Goal: Browse casually: Explore the website without a specific task or goal

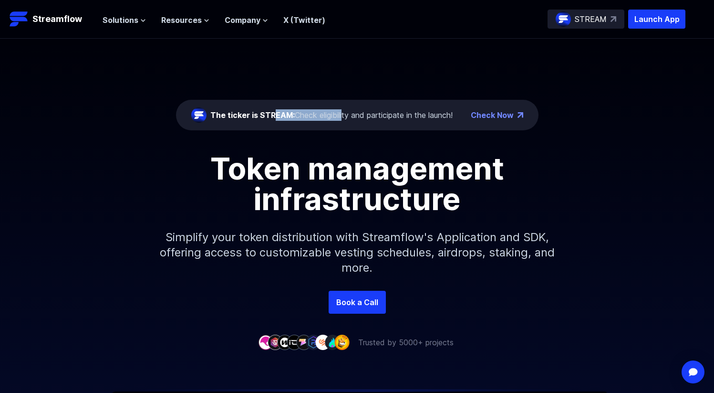
drag, startPoint x: 273, startPoint y: 119, endPoint x: 343, endPoint y: 113, distance: 70.4
click at [343, 113] on div "The ticker is STREAM: Check eligibility and participate in the launch!" at bounding box center [331, 114] width 242 height 11
drag, startPoint x: 347, startPoint y: 114, endPoint x: 451, endPoint y: 114, distance: 103.6
click at [404, 114] on div "The ticker is STREAM: Check eligibility and participate in the launch!" at bounding box center [331, 114] width 242 height 11
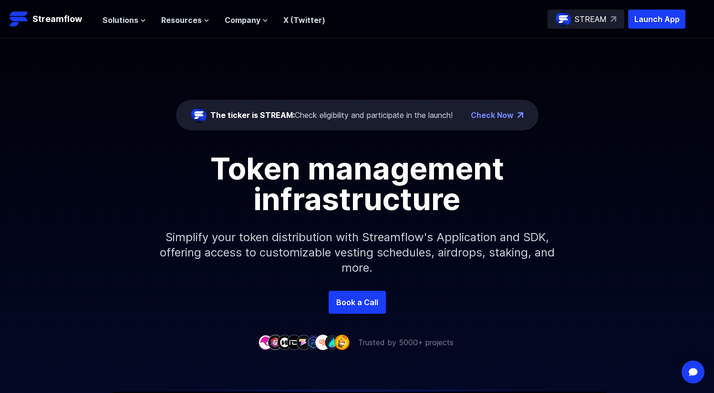
click at [451, 114] on div "The ticker is STREAM: Check eligibility and participate in the launch!" at bounding box center [331, 114] width 242 height 11
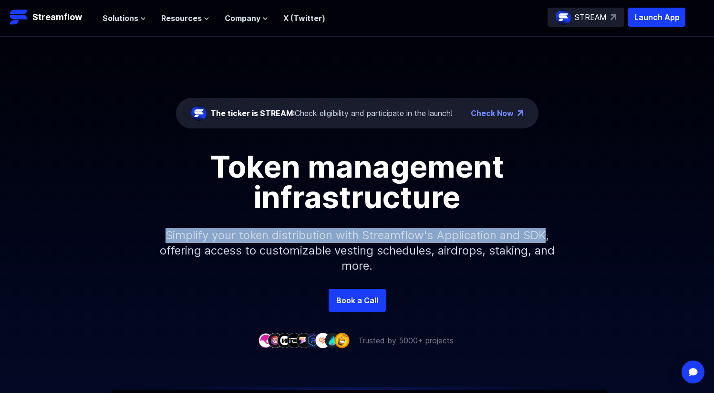
drag, startPoint x: 163, startPoint y: 233, endPoint x: 547, endPoint y: 241, distance: 384.3
click at [547, 241] on p "Simplify your token distribution with Streamflow's Application and SDK, offerin…" at bounding box center [357, 250] width 410 height 76
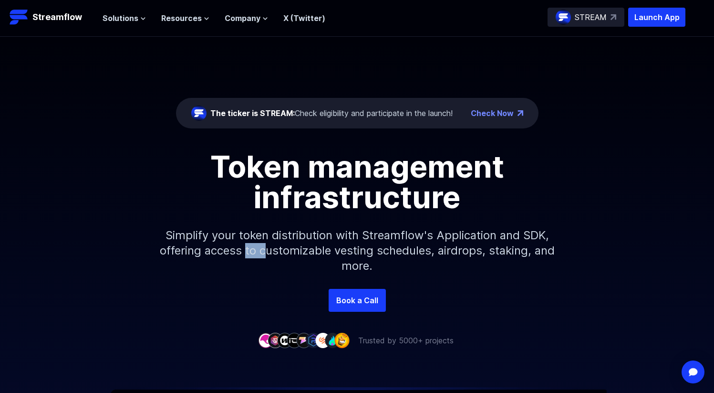
drag, startPoint x: 258, startPoint y: 245, endPoint x: 324, endPoint y: 245, distance: 66.3
click at [298, 245] on p "Simplify your token distribution with Streamflow's Application and SDK, offerin…" at bounding box center [357, 250] width 410 height 76
click at [373, 243] on p "Simplify your token distribution with Streamflow's Application and SDK, offerin…" at bounding box center [357, 250] width 410 height 76
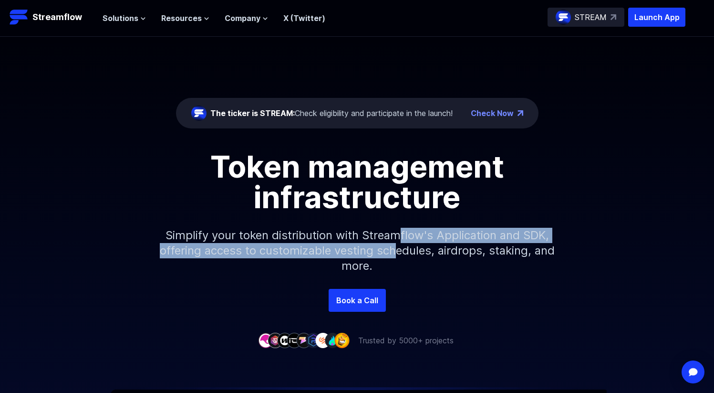
drag, startPoint x: 402, startPoint y: 242, endPoint x: 502, endPoint y: 259, distance: 101.1
click at [430, 246] on p "Simplify your token distribution with Streamflow's Application and SDK, offerin…" at bounding box center [357, 250] width 410 height 76
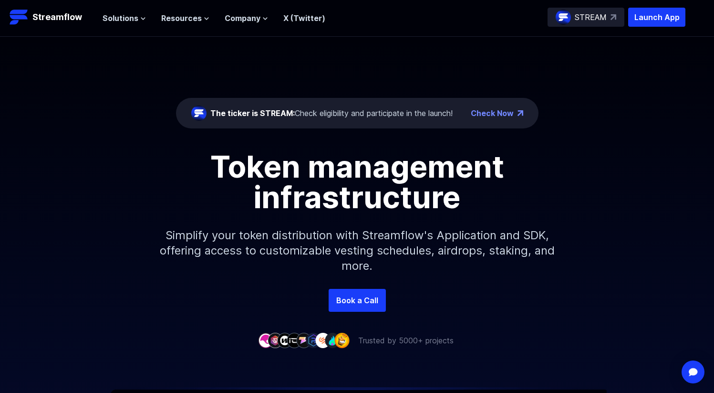
click at [502, 259] on p "Simplify your token distribution with Streamflow's Application and SDK, offerin…" at bounding box center [357, 250] width 410 height 76
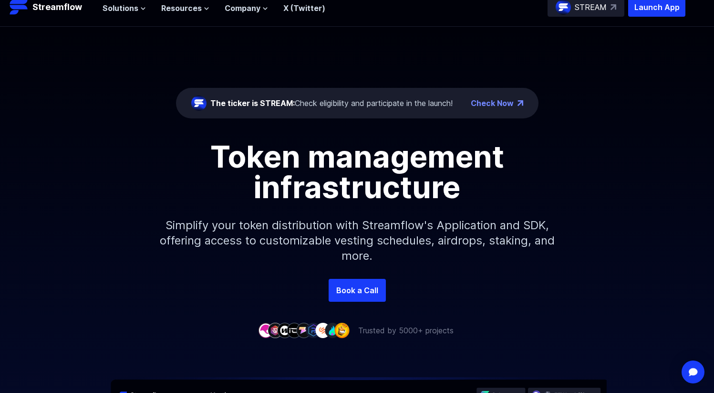
scroll to position [0, 0]
